Goal: Navigation & Orientation: Find specific page/section

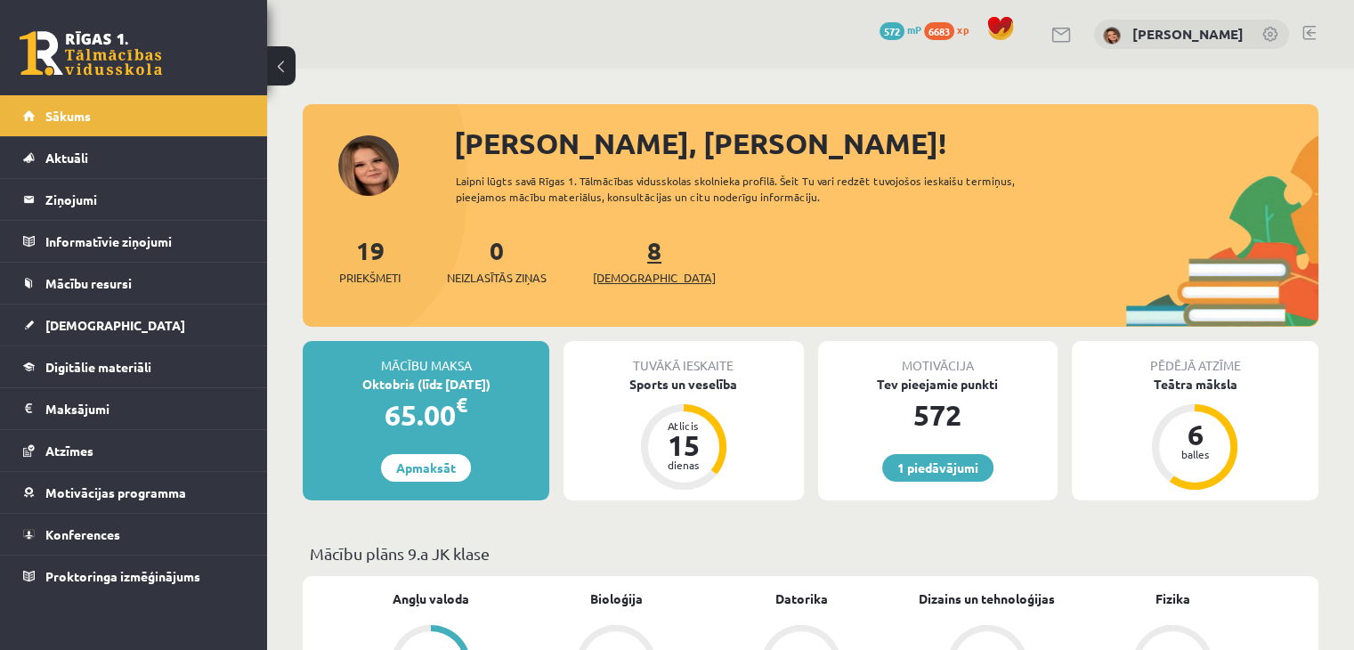
click at [628, 252] on link "8 Ieskaites" at bounding box center [654, 260] width 123 height 53
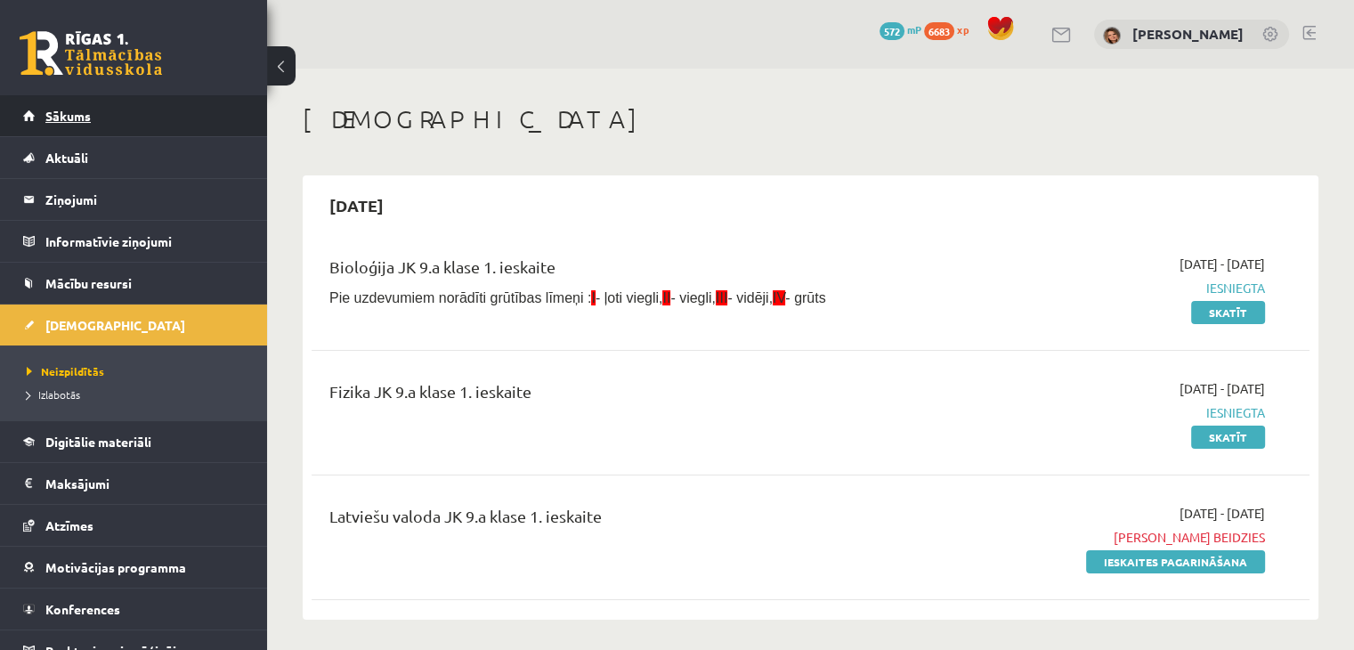
click at [85, 110] on span "Sākums" at bounding box center [67, 116] width 45 height 16
